Goal: Transaction & Acquisition: Book appointment/travel/reservation

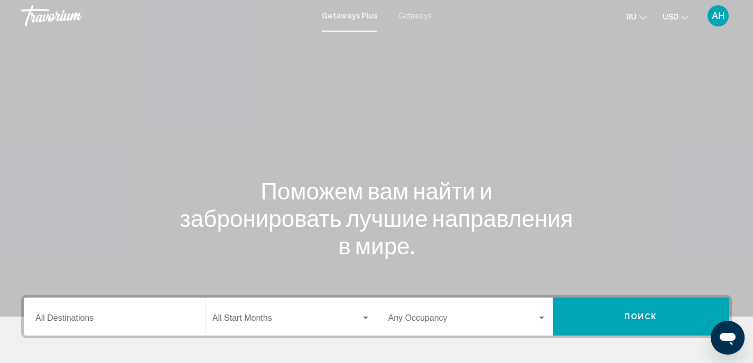
scroll to position [210, 0]
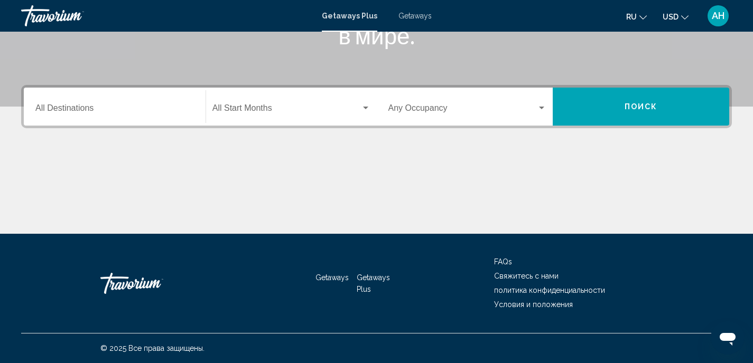
click at [88, 113] on input "Destination All Destinations" at bounding box center [114, 111] width 158 height 10
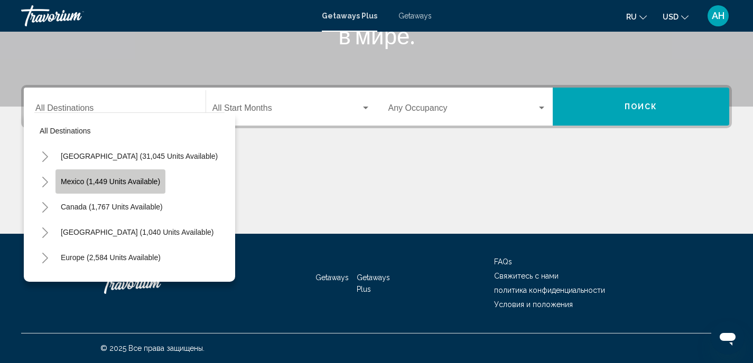
click at [110, 183] on span "Mexico (1,449 units available)" at bounding box center [110, 182] width 99 height 8
type input "**********"
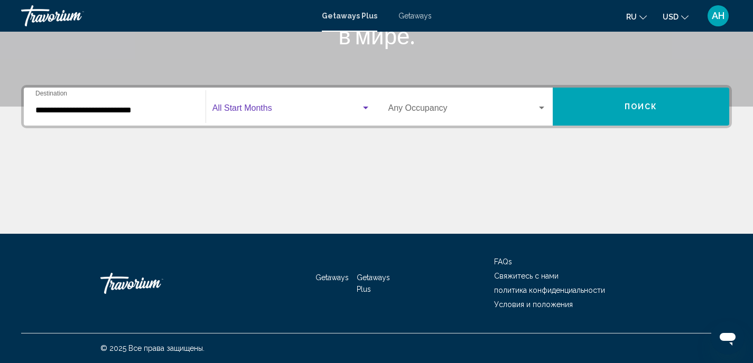
click at [291, 107] on span "Search widget" at bounding box center [286, 111] width 148 height 10
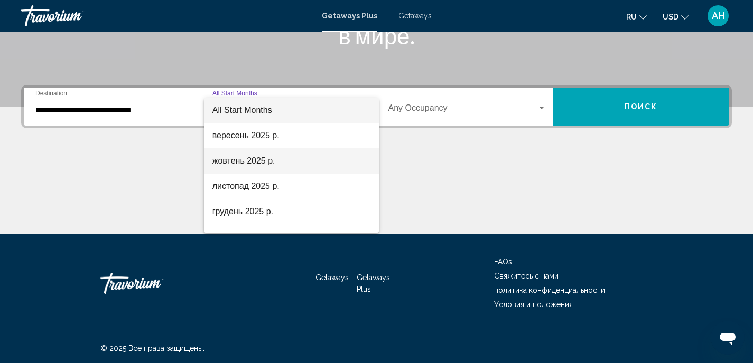
click at [272, 157] on span "жовтень 2025 р." at bounding box center [291, 160] width 158 height 25
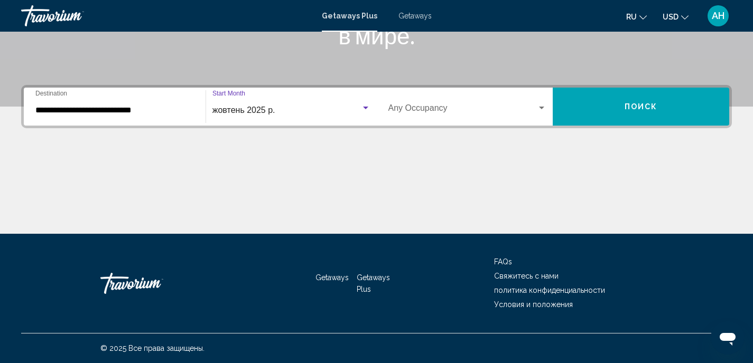
click at [488, 106] on span "Search widget" at bounding box center [462, 111] width 149 height 10
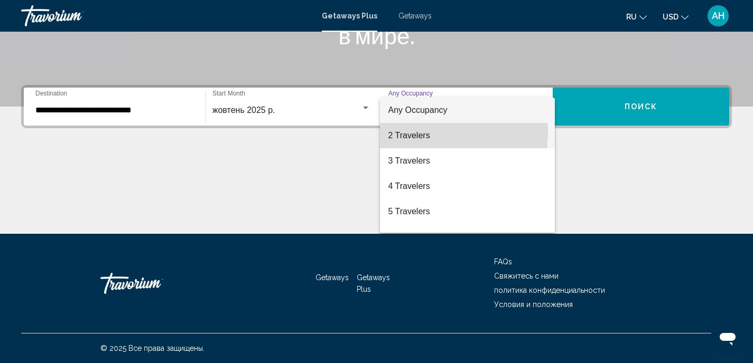
click at [435, 133] on span "2 Travelers" at bounding box center [467, 135] width 158 height 25
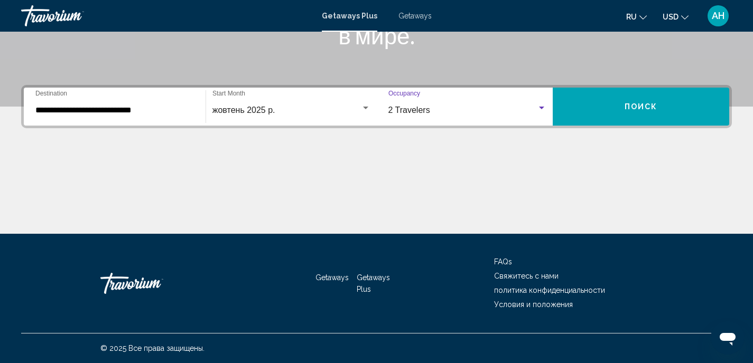
click at [626, 106] on span "Поиск" at bounding box center [640, 107] width 33 height 8
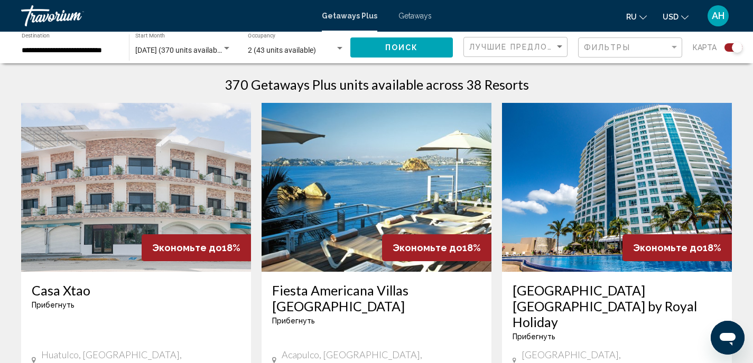
scroll to position [338, 0]
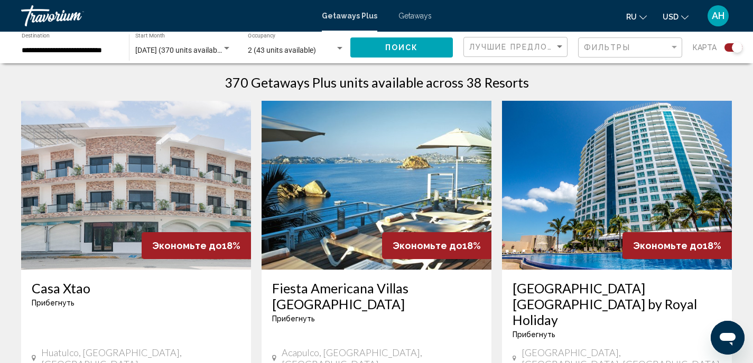
click at [385, 166] on img "Main content" at bounding box center [377, 185] width 230 height 169
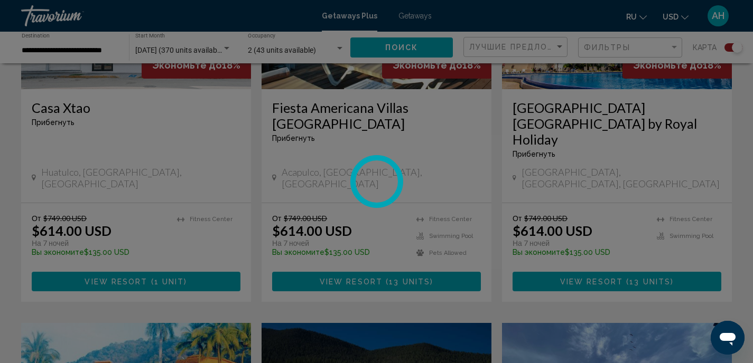
scroll to position [324, 0]
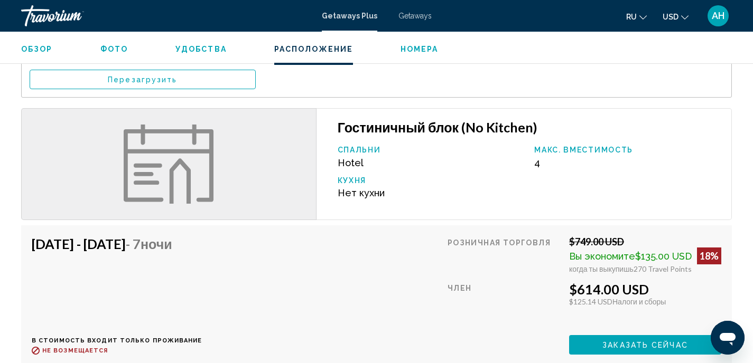
scroll to position [1753, 0]
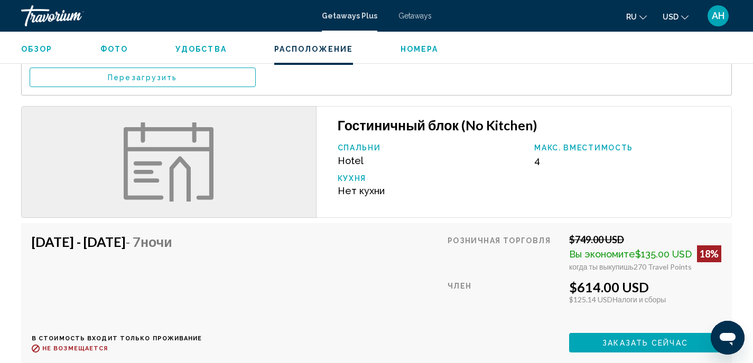
click at [603, 339] on span "Заказать сейчас" at bounding box center [645, 343] width 86 height 8
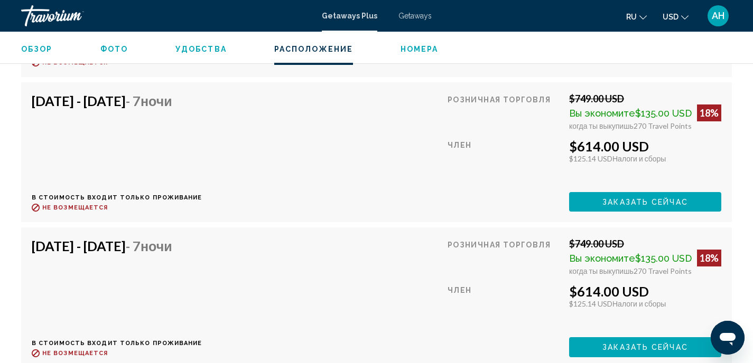
scroll to position [2041, 0]
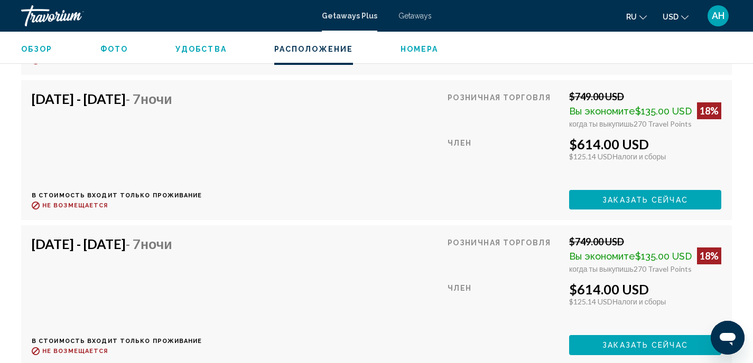
click at [608, 196] on span "Заказать сейчас" at bounding box center [645, 200] width 86 height 8
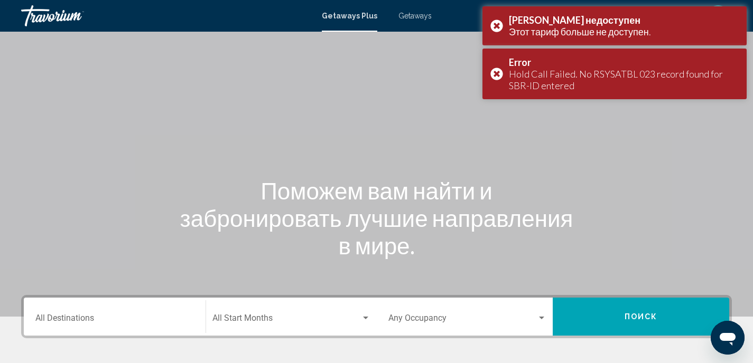
scroll to position [210, 0]
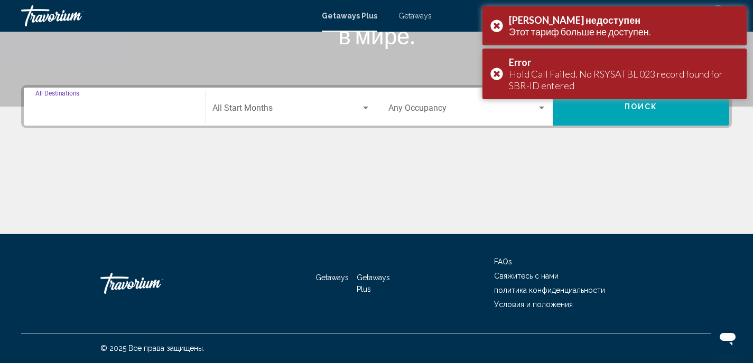
click at [127, 111] on input "Destination All Destinations" at bounding box center [114, 111] width 158 height 10
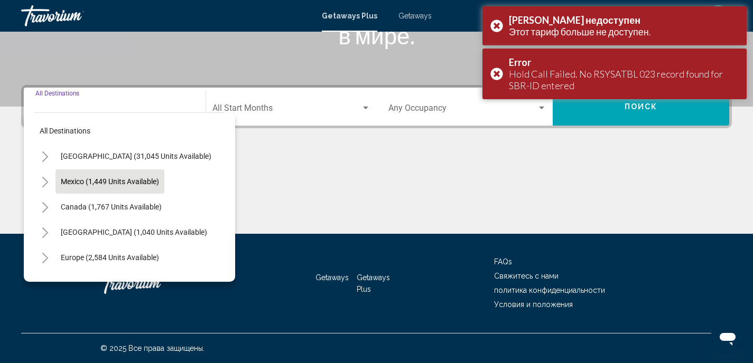
click at [97, 174] on button "Mexico (1,449 units available)" at bounding box center [109, 182] width 109 height 24
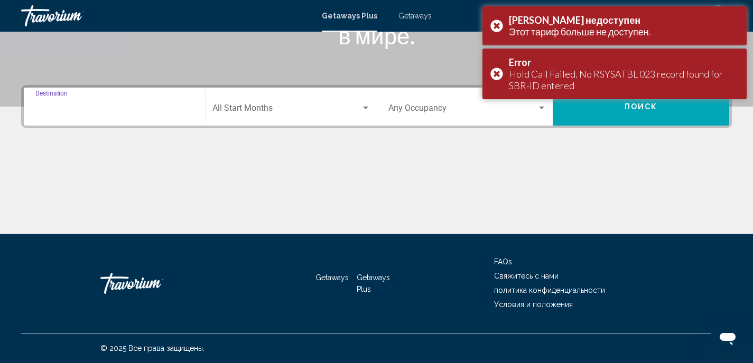
type input "**********"
click at [291, 111] on span "Search widget" at bounding box center [286, 111] width 148 height 10
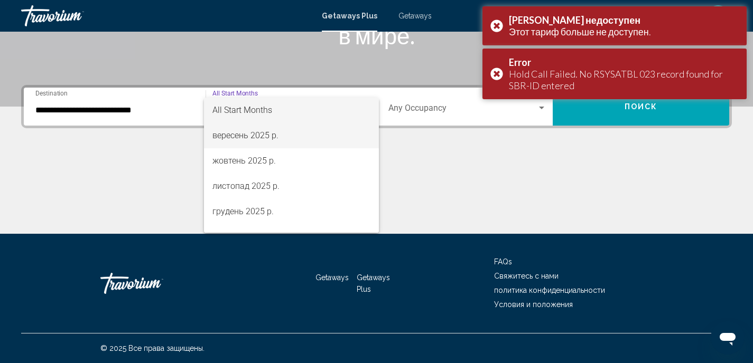
click at [273, 139] on span "вересень 2025 р." at bounding box center [291, 135] width 158 height 25
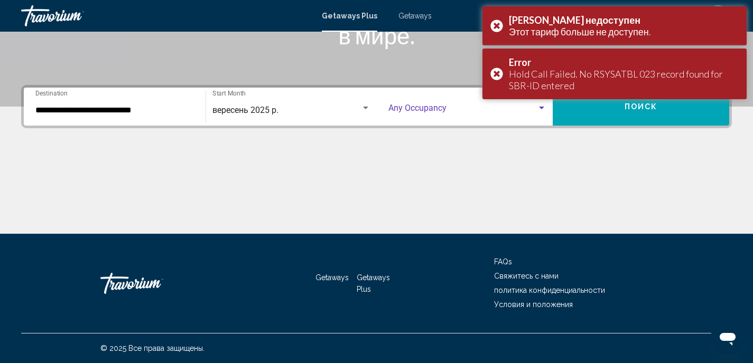
click at [438, 109] on span "Search widget" at bounding box center [462, 111] width 149 height 10
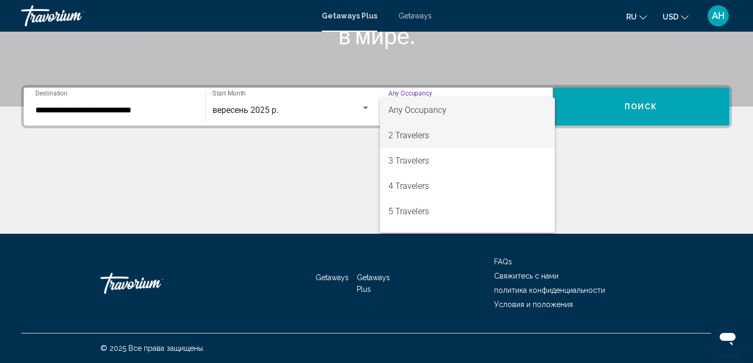
click at [421, 137] on span "2 Travelers" at bounding box center [467, 135] width 158 height 25
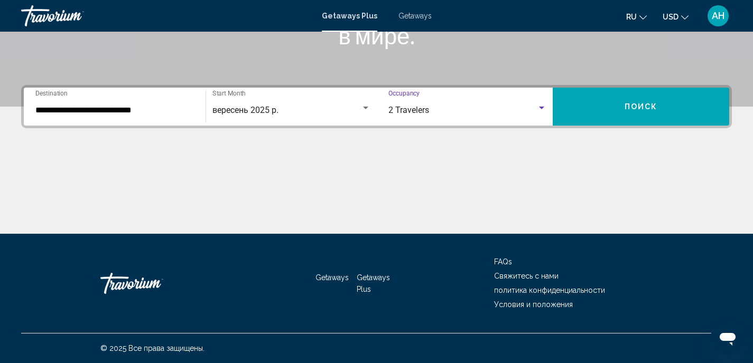
click at [622, 103] on button "Поиск" at bounding box center [641, 107] width 176 height 38
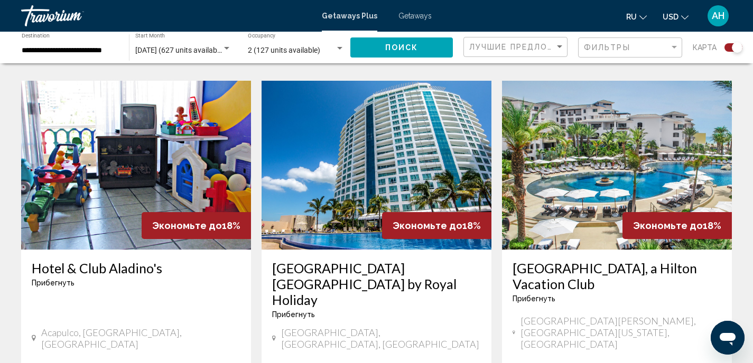
scroll to position [1568, 0]
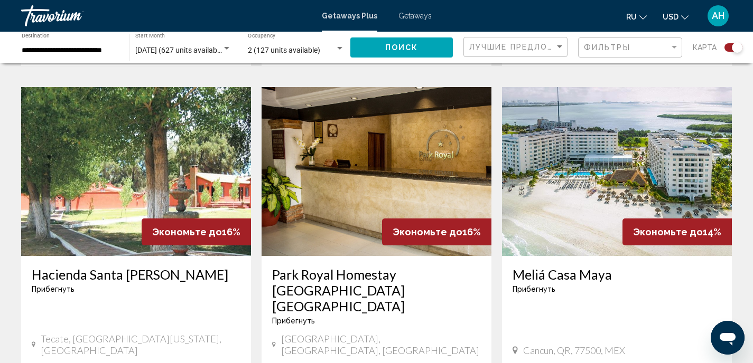
scroll to position [676, 0]
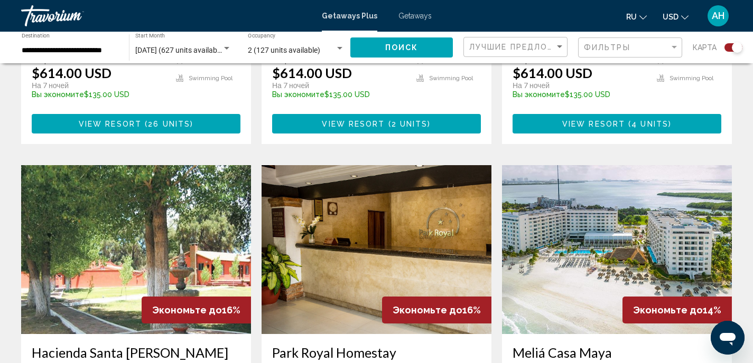
click at [590, 220] on img "Main content" at bounding box center [617, 249] width 230 height 169
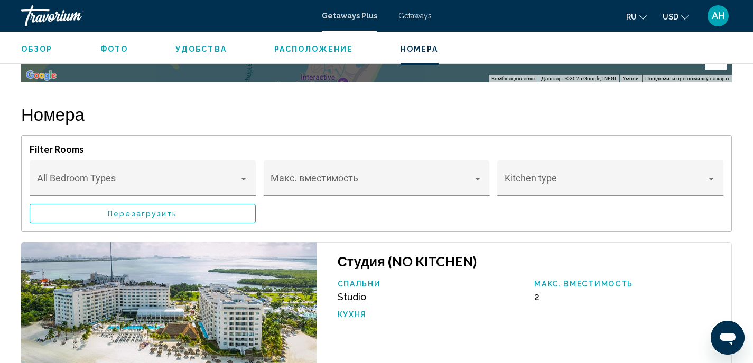
scroll to position [1707, 0]
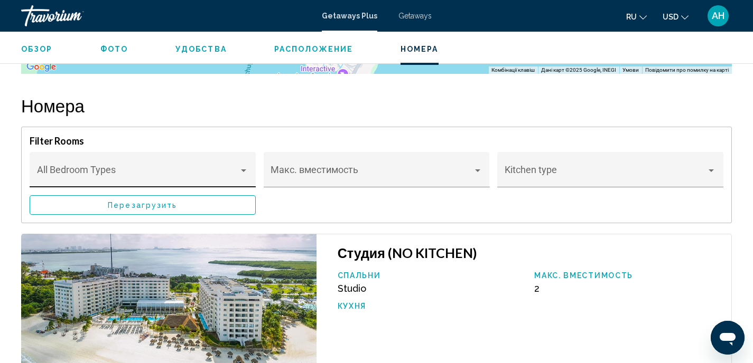
click at [233, 170] on span "Main content" at bounding box center [138, 175] width 202 height 11
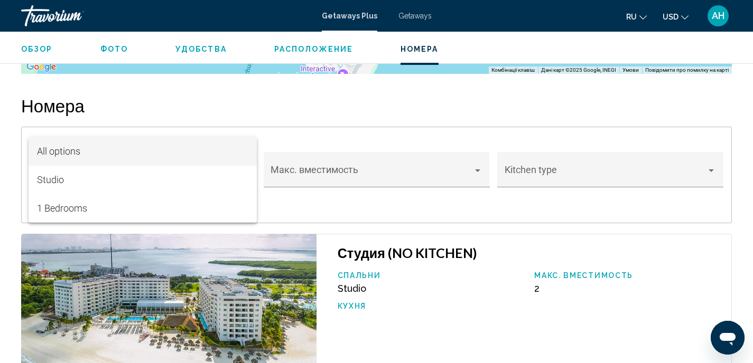
click at [233, 146] on span "All options" at bounding box center [143, 151] width 212 height 29
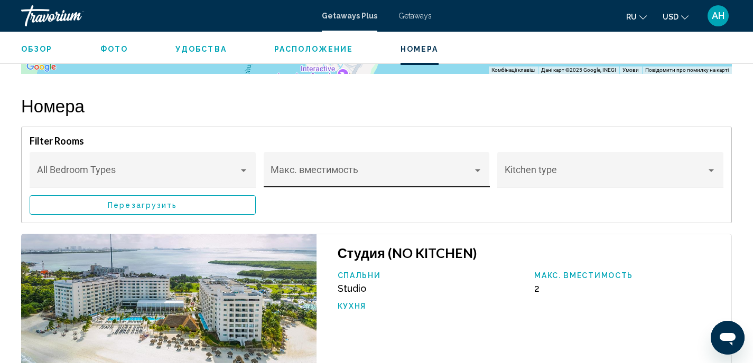
click at [324, 160] on div "Макс. вместимость" at bounding box center [376, 174] width 212 height 28
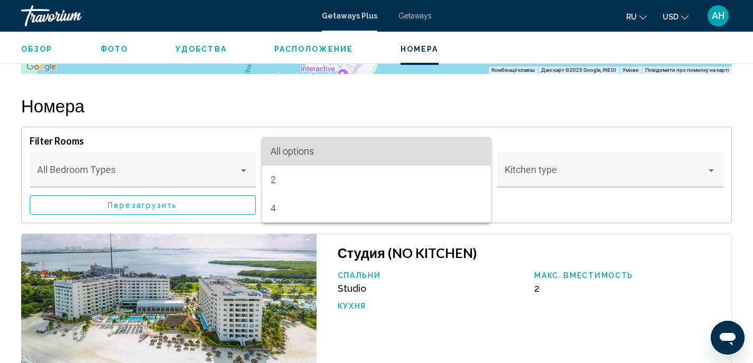
click at [324, 144] on span "All options" at bounding box center [376, 151] width 212 height 29
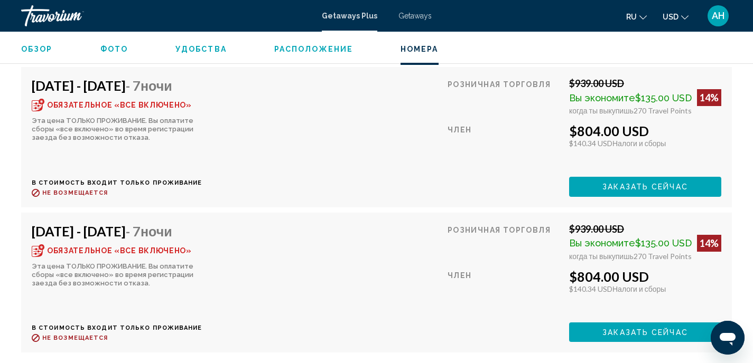
scroll to position [2027, 0]
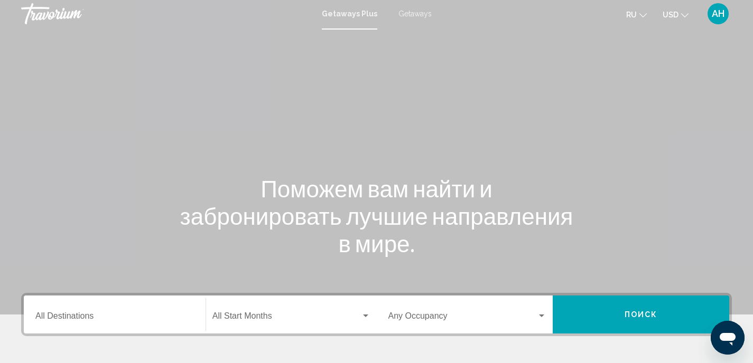
scroll to position [210, 0]
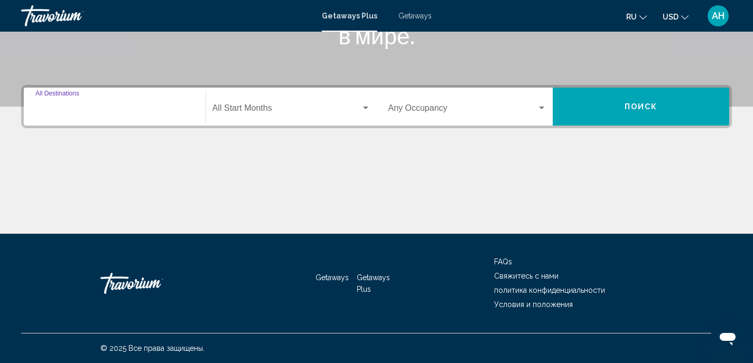
click at [148, 107] on input "Destination All Destinations" at bounding box center [114, 111] width 158 height 10
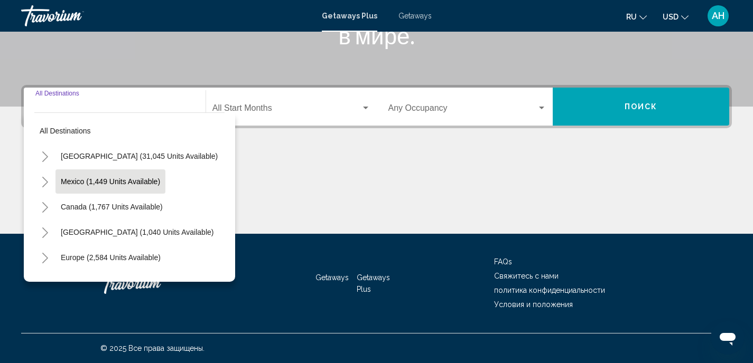
click at [114, 178] on span "Mexico (1,449 units available)" at bounding box center [110, 182] width 99 height 8
type input "**********"
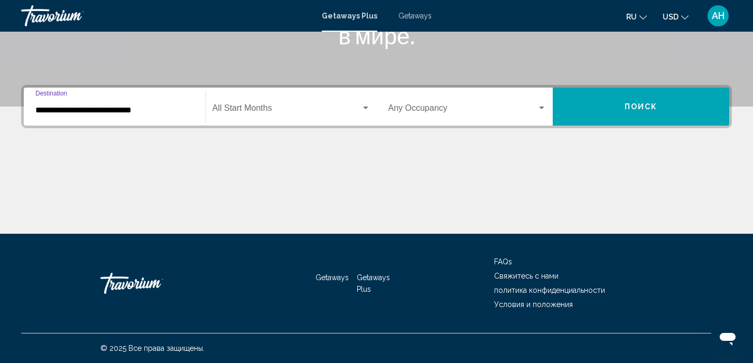
click at [308, 108] on span "Search widget" at bounding box center [286, 111] width 148 height 10
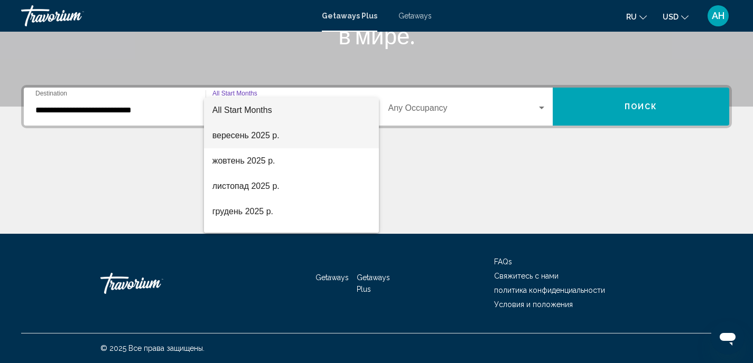
click at [286, 133] on span "вересень 2025 р." at bounding box center [291, 135] width 158 height 25
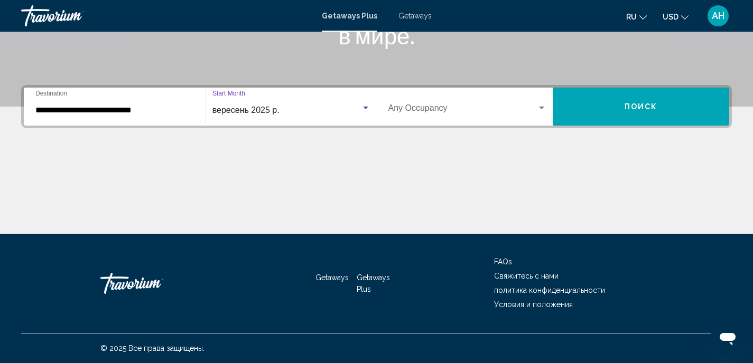
click at [435, 108] on span "Search widget" at bounding box center [462, 111] width 149 height 10
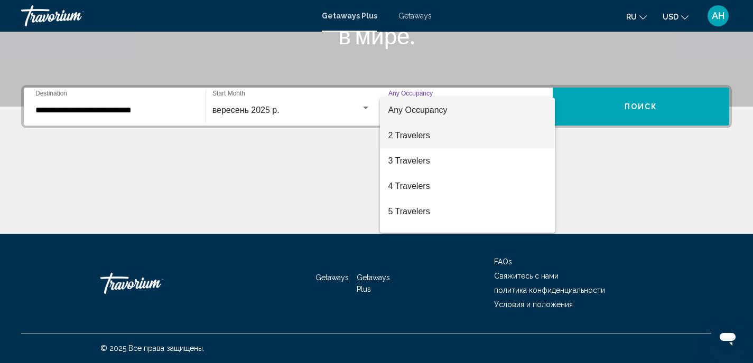
click at [426, 136] on span "2 Travelers" at bounding box center [467, 135] width 158 height 25
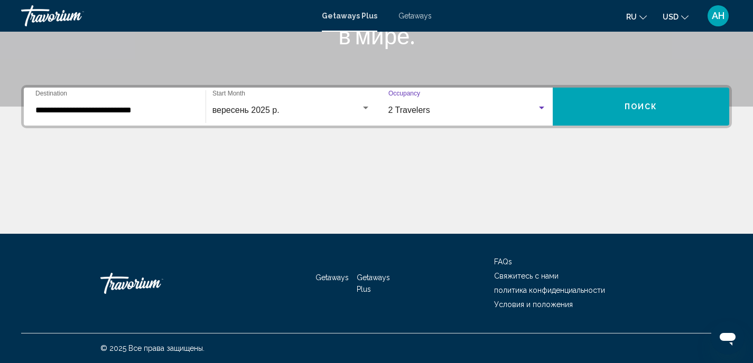
click at [619, 113] on button "Поиск" at bounding box center [641, 107] width 176 height 38
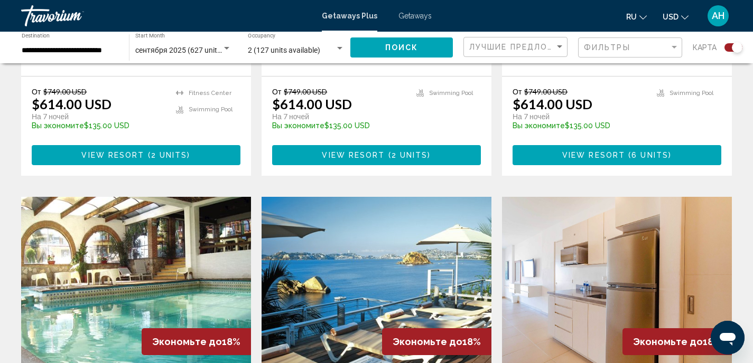
scroll to position [1121, 0]
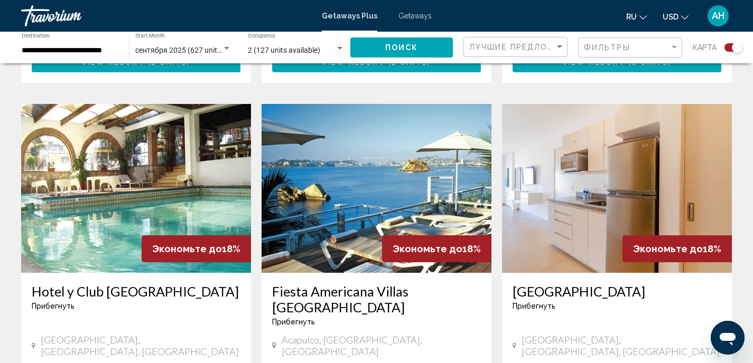
click at [381, 170] on img "Main content" at bounding box center [377, 188] width 230 height 169
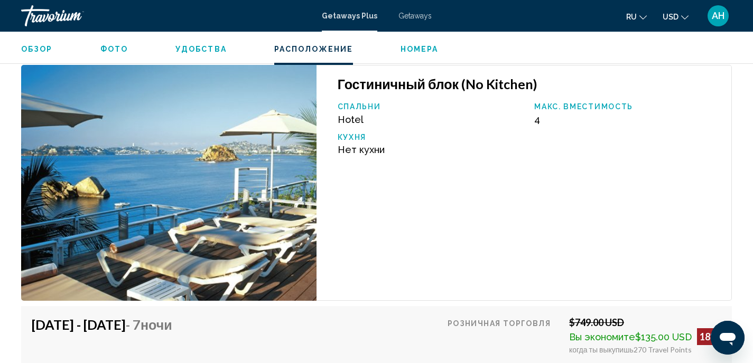
scroll to position [1807, 0]
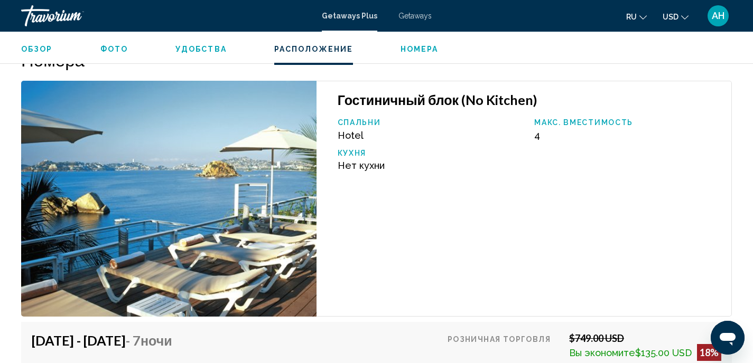
click at [216, 195] on img "Main content" at bounding box center [168, 199] width 295 height 236
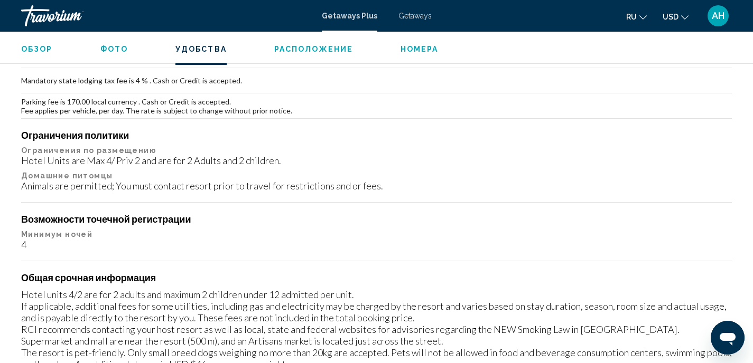
scroll to position [1250, 0]
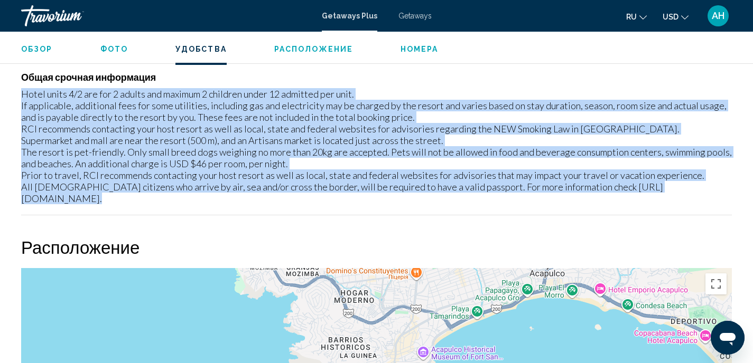
drag, startPoint x: 21, startPoint y: 94, endPoint x: 696, endPoint y: 197, distance: 683.1
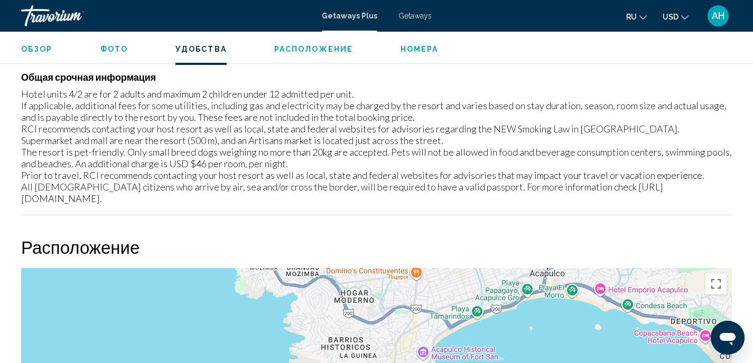
click at [234, 237] on h2 "Расположение" at bounding box center [376, 247] width 711 height 21
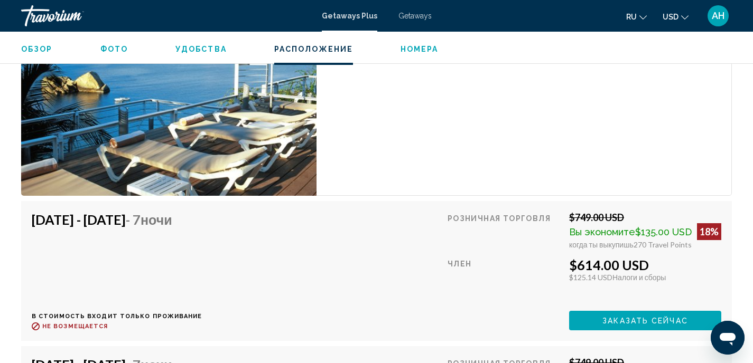
scroll to position [2019, 0]
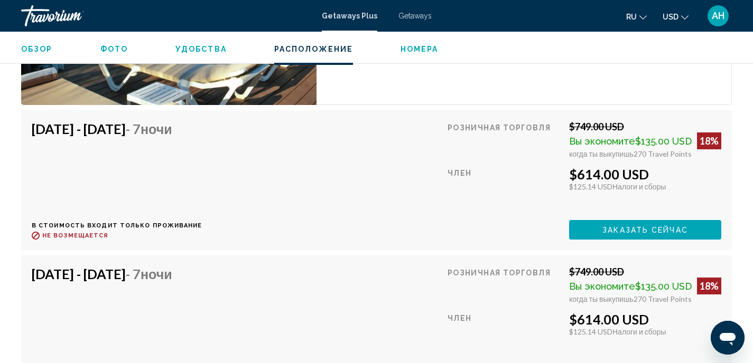
click at [604, 226] on span "Заказать сейчас" at bounding box center [645, 230] width 86 height 8
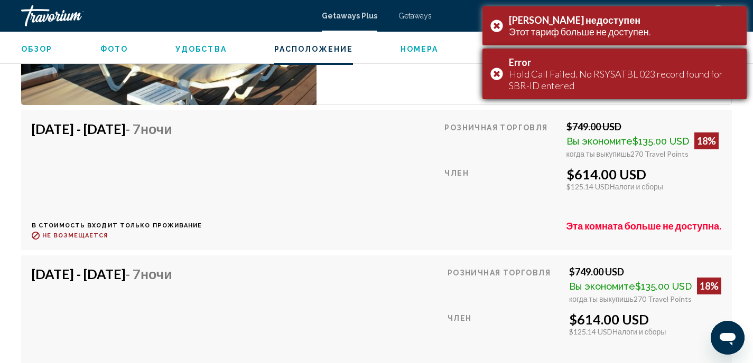
click at [527, 71] on div "Hold Call Failed. No RSYSATBL 023 record found for SBR-ID entered" at bounding box center [624, 79] width 230 height 23
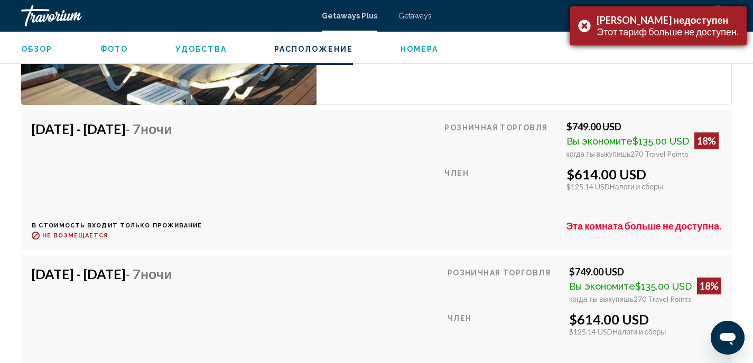
click at [615, 28] on div "Этот тариф больше не доступен." at bounding box center [667, 32] width 142 height 12
